Goal: Find specific page/section: Find specific page/section

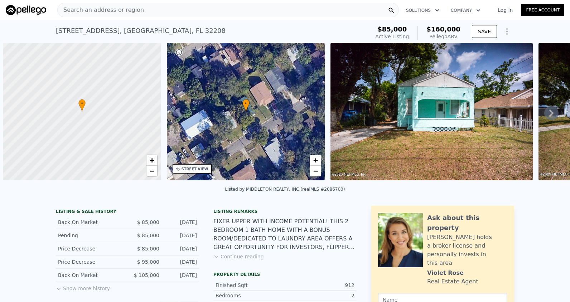
scroll to position [0, 3]
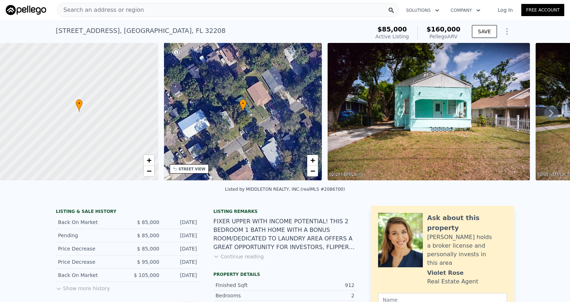
click at [97, 7] on span "Search an address or region" at bounding box center [101, 10] width 86 height 9
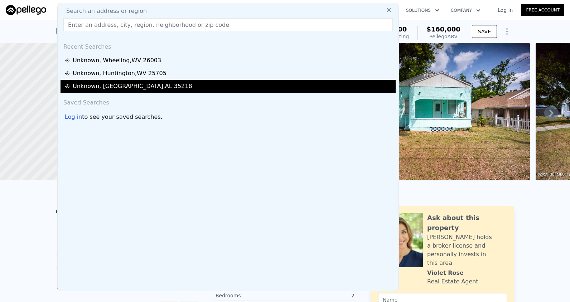
type input "[STREET_ADDRESS]"
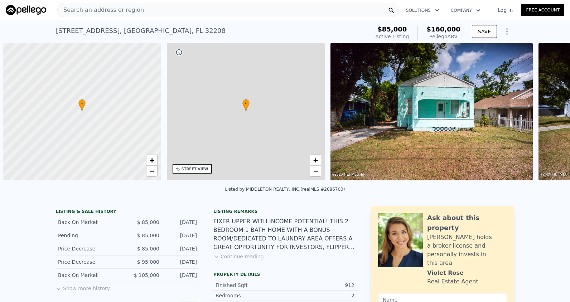
scroll to position [0, 3]
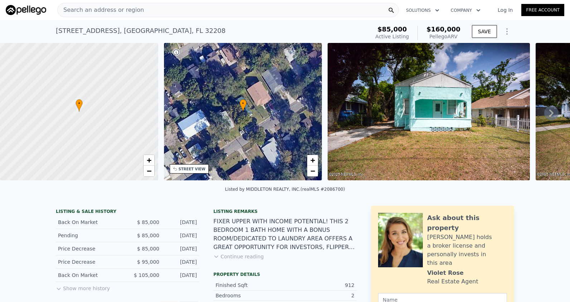
click at [108, 7] on span "Search an address or region" at bounding box center [101, 10] width 86 height 9
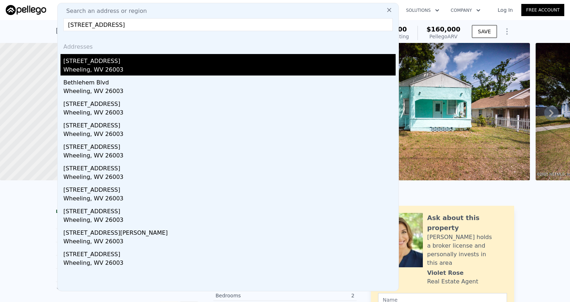
type input "148 E Bethlehem Blvd, Wheeling, WV 26003"
click at [96, 68] on div "Wheeling, WV 26003" at bounding box center [229, 70] width 332 height 10
